Goal: Task Accomplishment & Management: Use online tool/utility

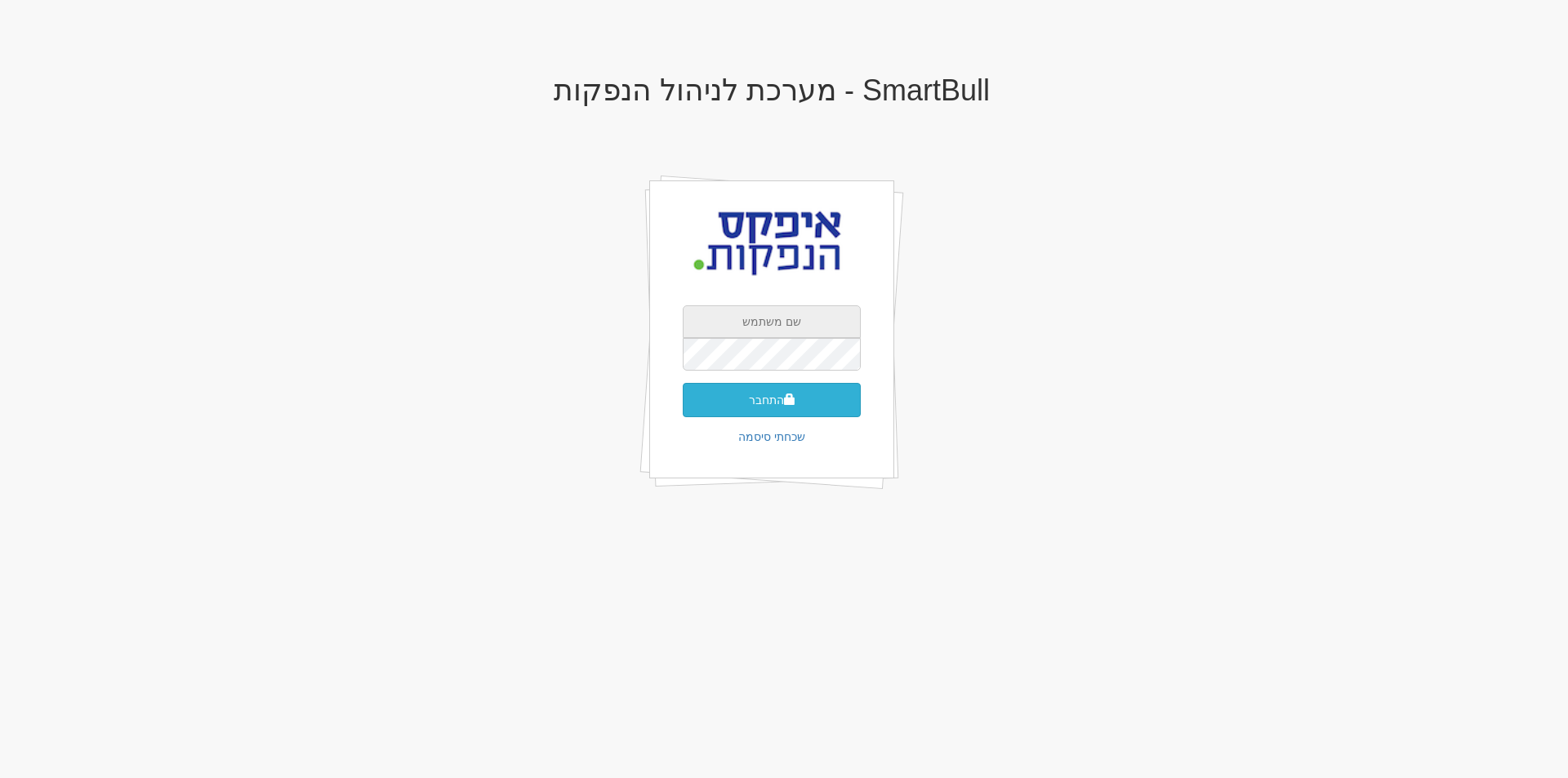
type input "aharons@apex-md.co.il"
click at [775, 394] on button "התחבר" at bounding box center [771, 400] width 178 height 35
type input "519478"
click at [769, 408] on button "התחבר" at bounding box center [771, 425] width 178 height 35
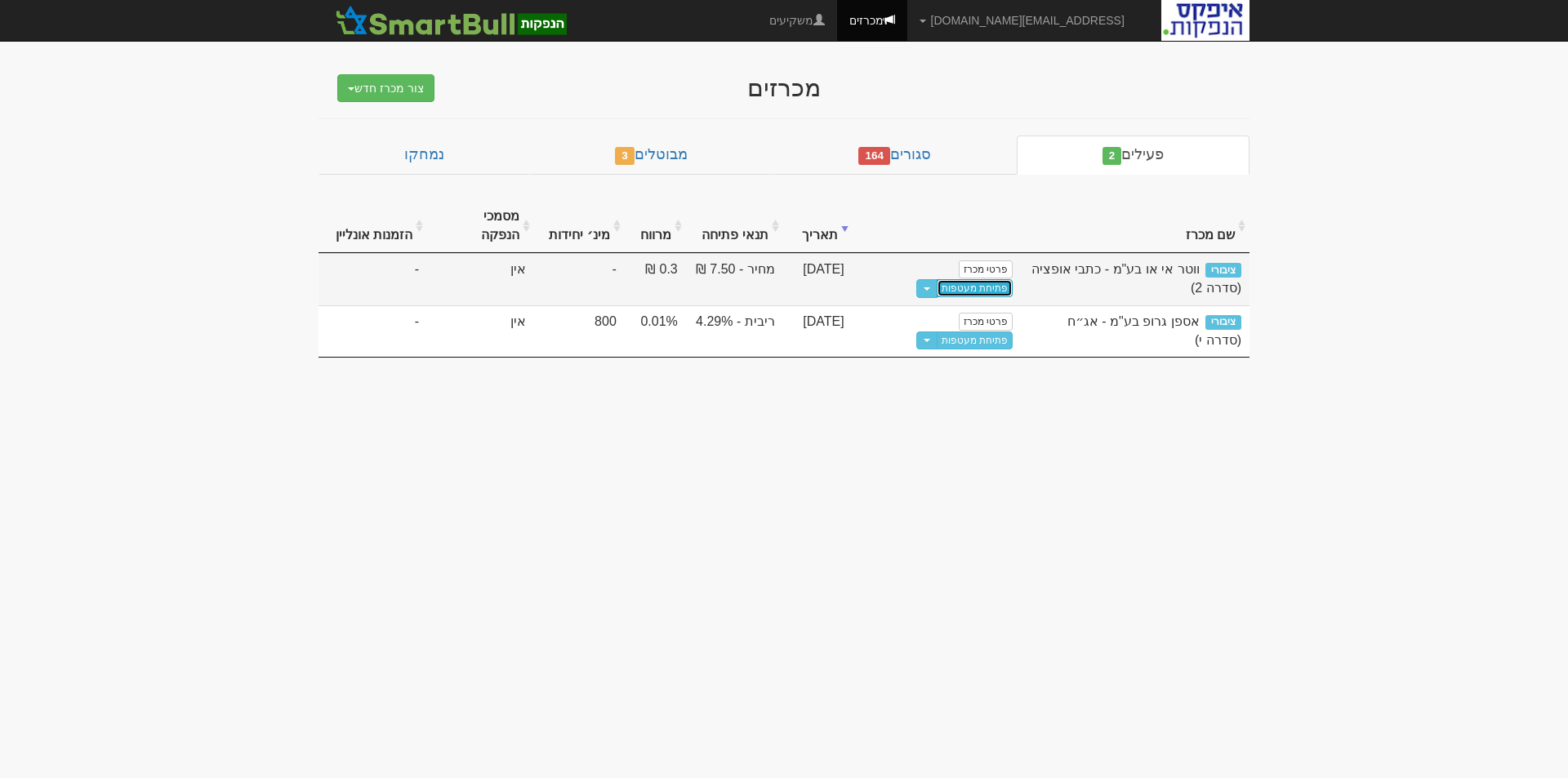
click at [936, 280] on link "פתיחת מעטפות" at bounding box center [974, 288] width 76 height 18
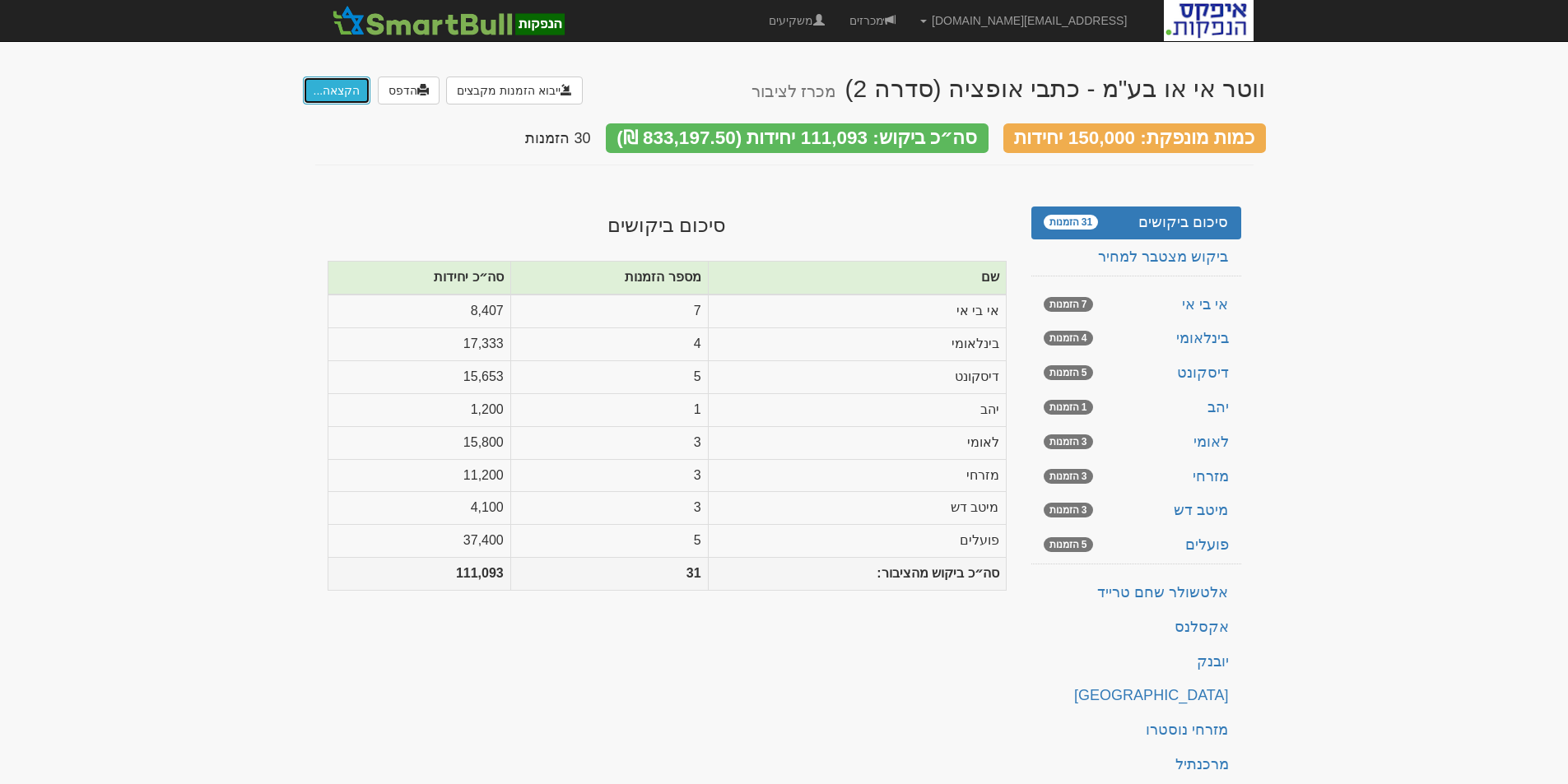
click at [336, 91] on button "הקצאה..." at bounding box center [337, 90] width 68 height 28
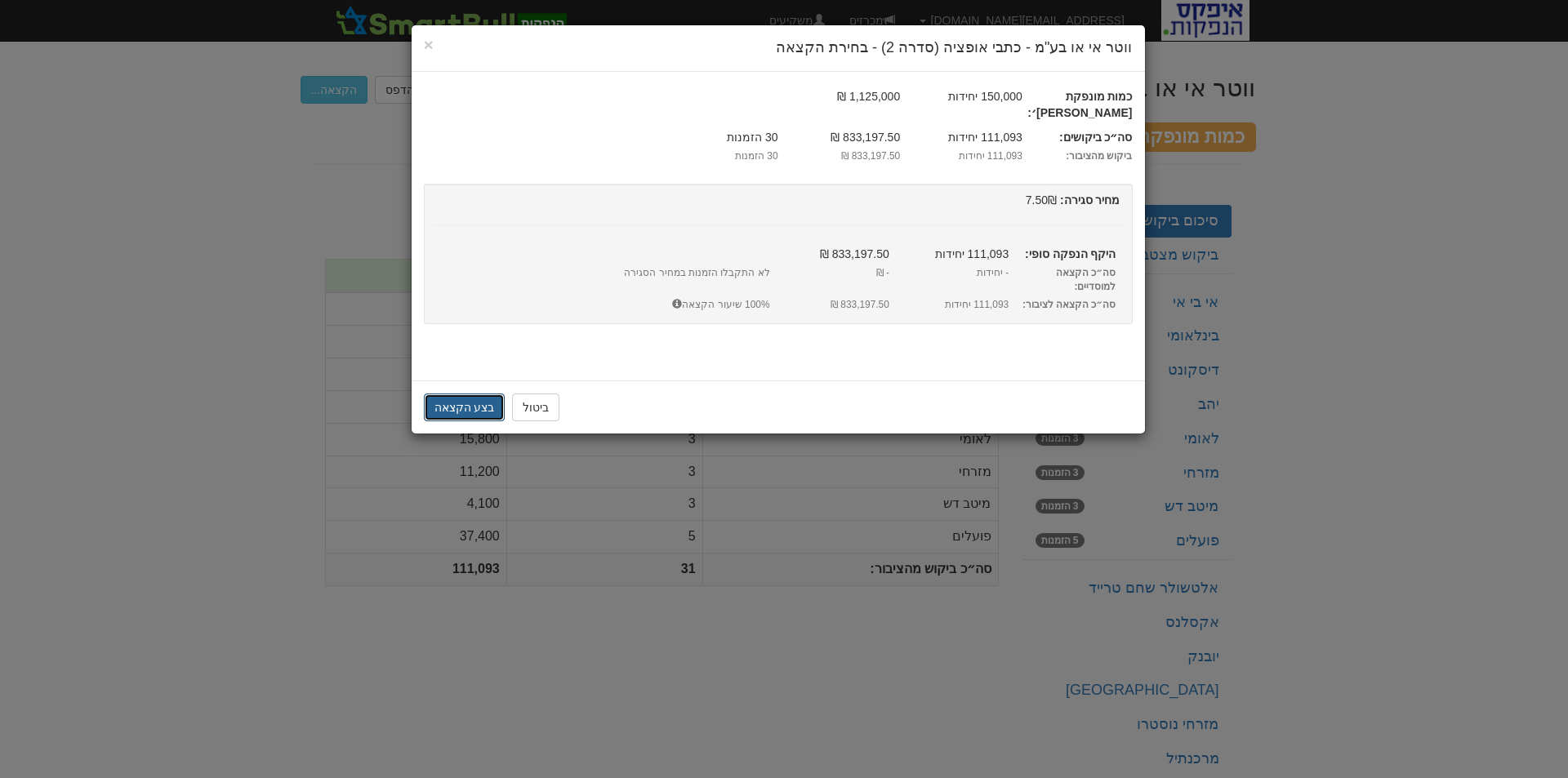
click at [467, 394] on button "בצע הקצאה" at bounding box center [464, 407] width 82 height 28
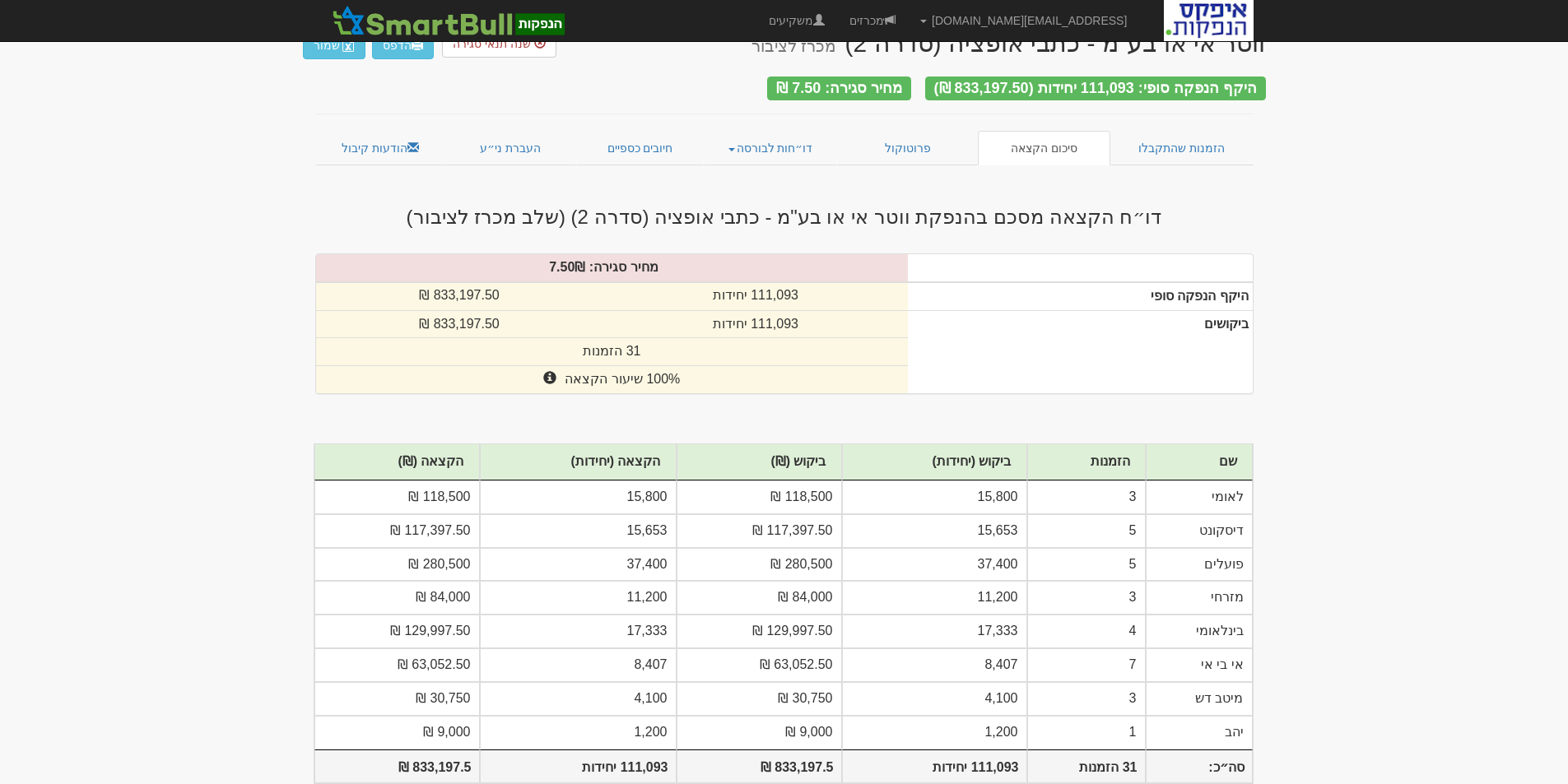
scroll to position [71, 0]
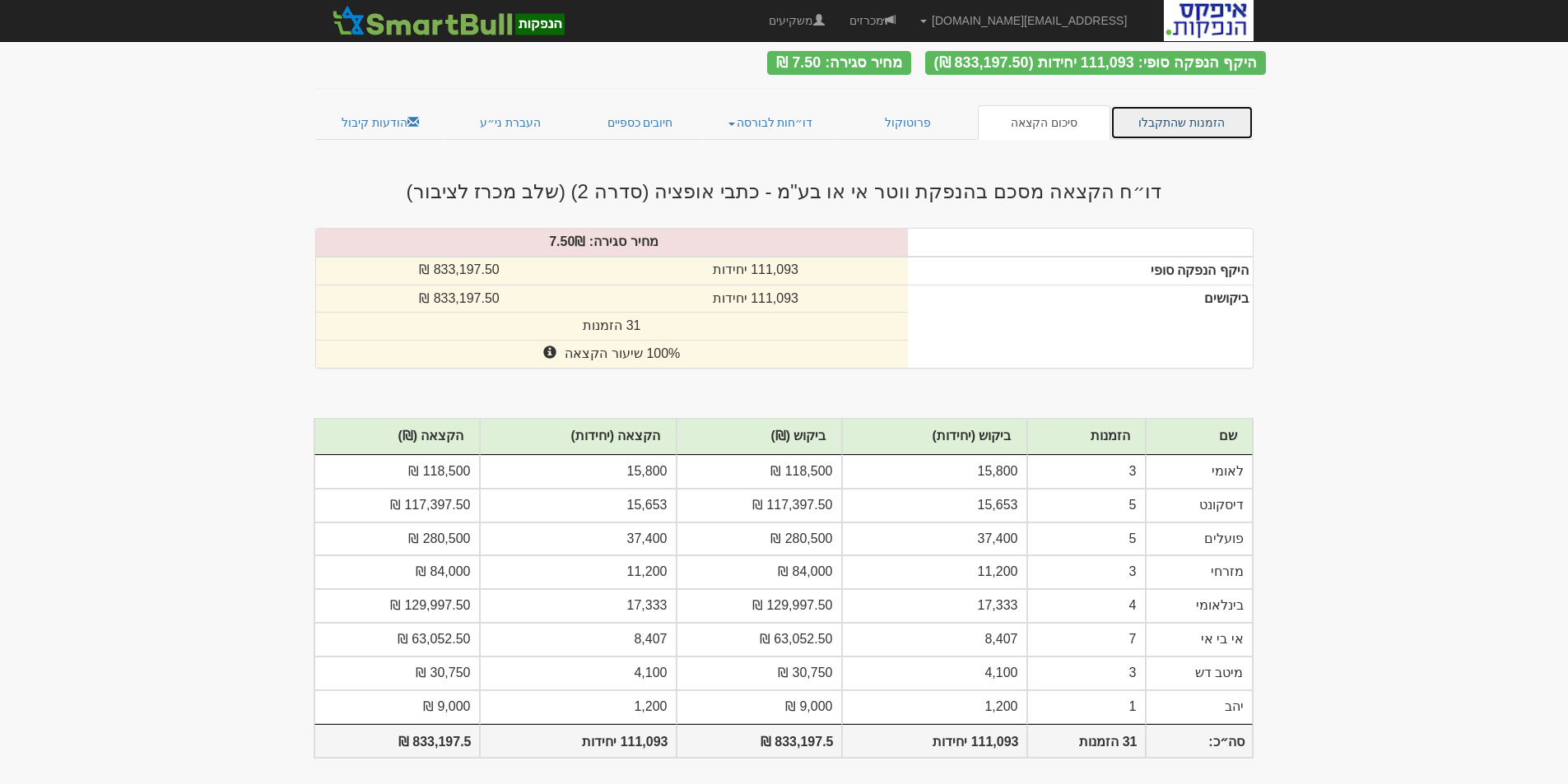
click at [1180, 112] on link "הזמנות שהתקבלו" at bounding box center [1182, 123] width 143 height 35
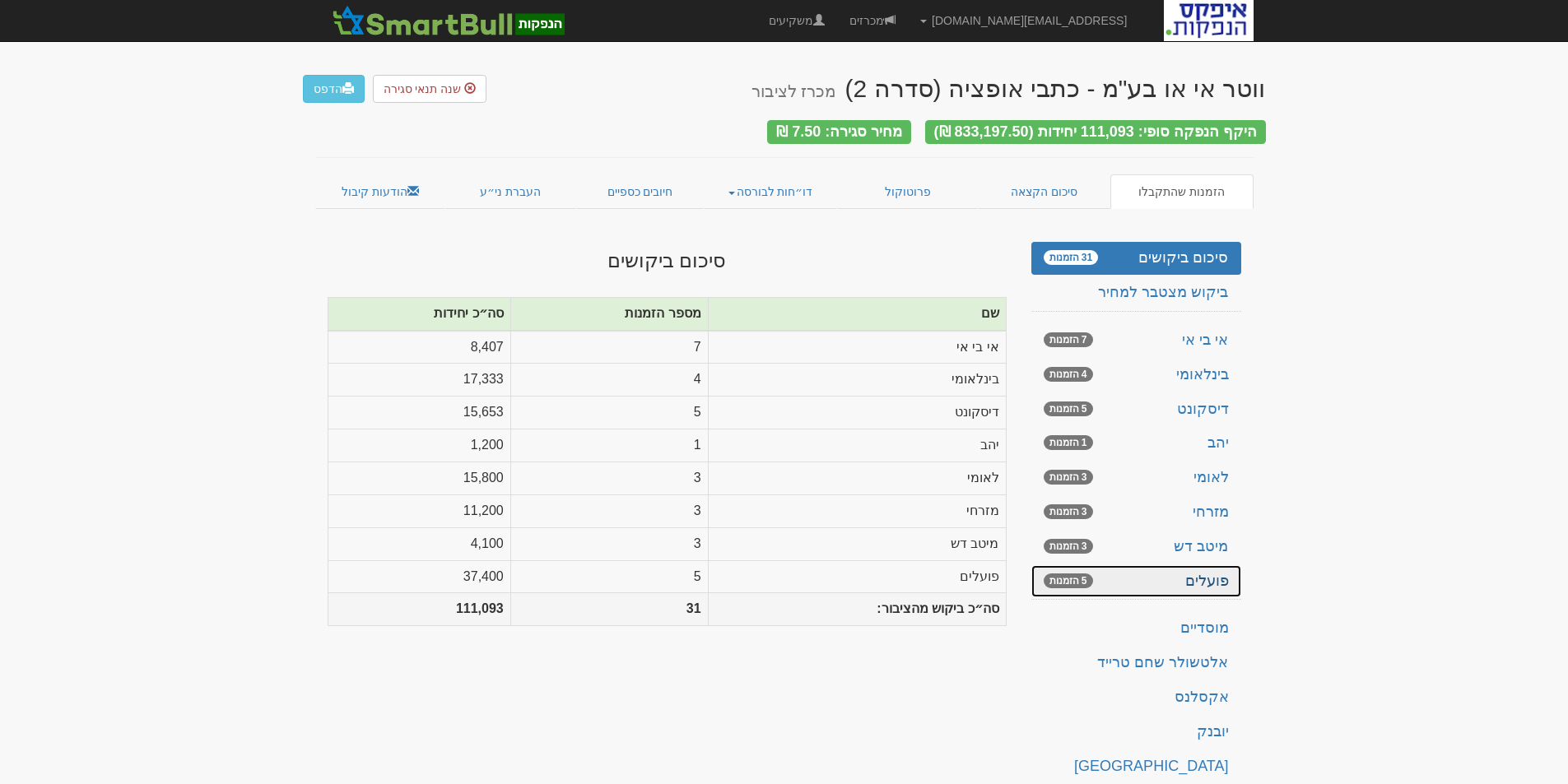
click at [1207, 567] on link "פועלים 5 הזמנות" at bounding box center [1136, 581] width 210 height 33
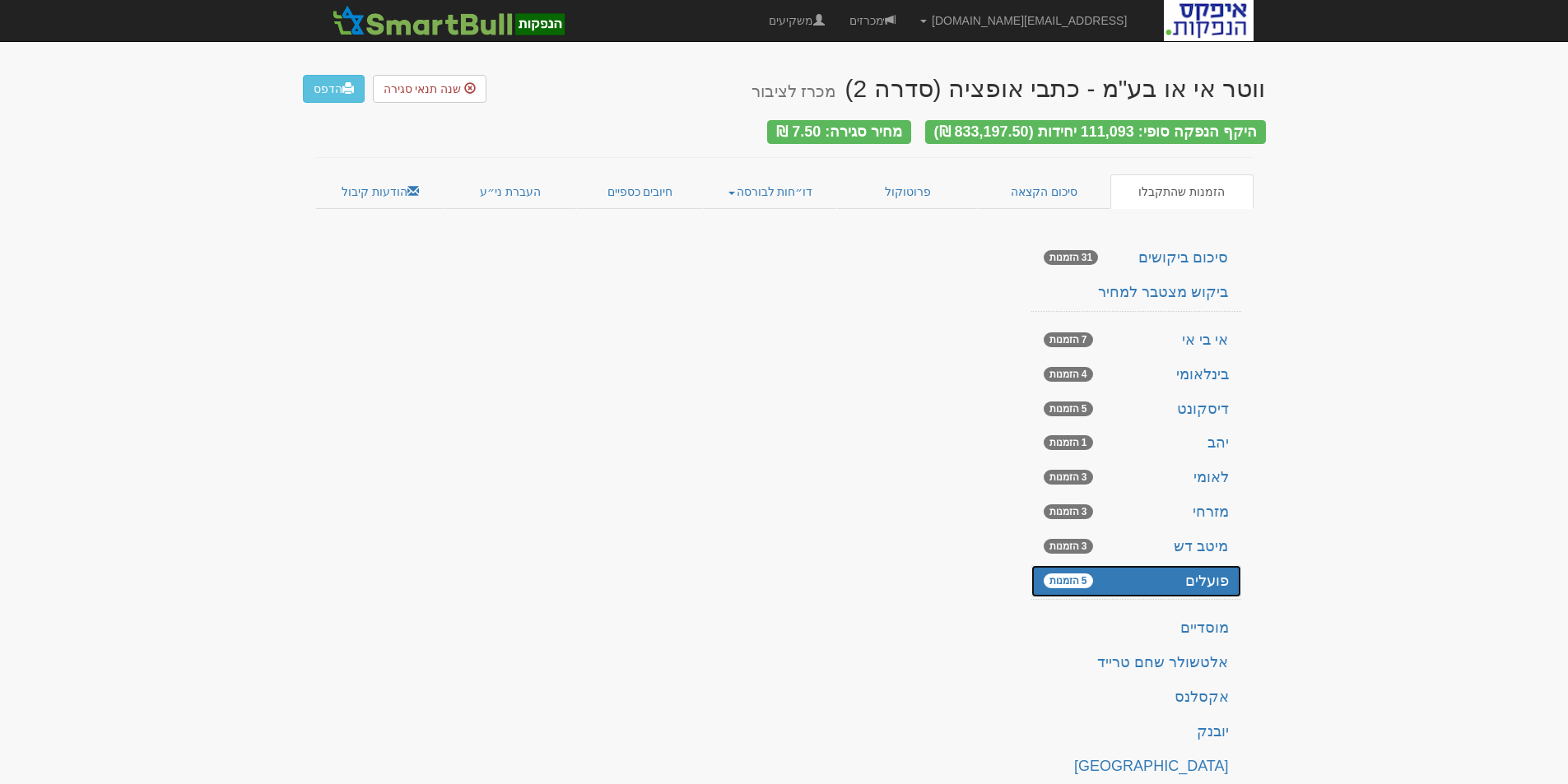
click at [1206, 567] on link "פועלים 5 הזמנות" at bounding box center [1136, 581] width 210 height 33
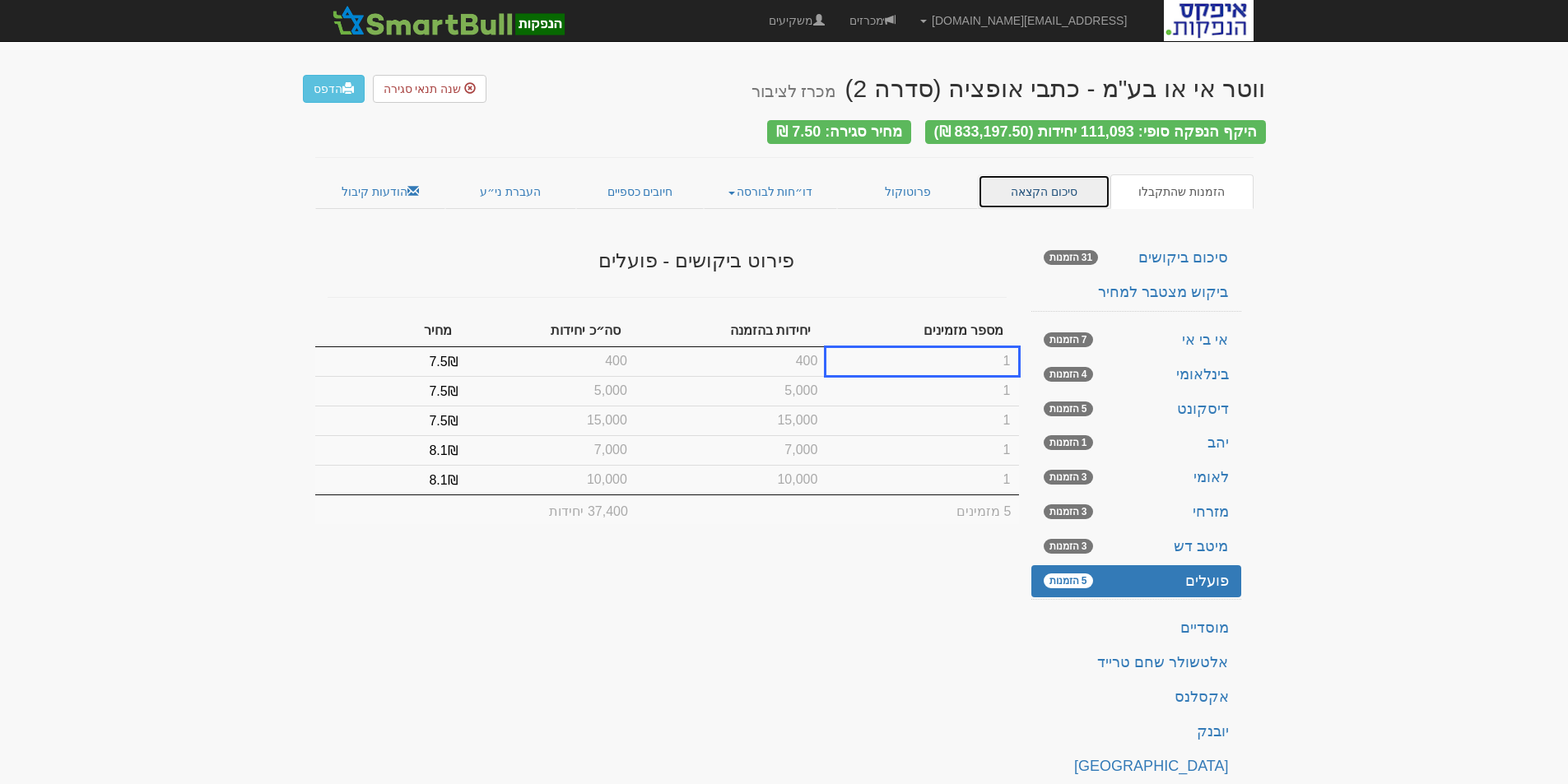
click at [1055, 181] on link "סיכום הקצאה" at bounding box center [1044, 192] width 133 height 35
